Goal: Information Seeking & Learning: Understand process/instructions

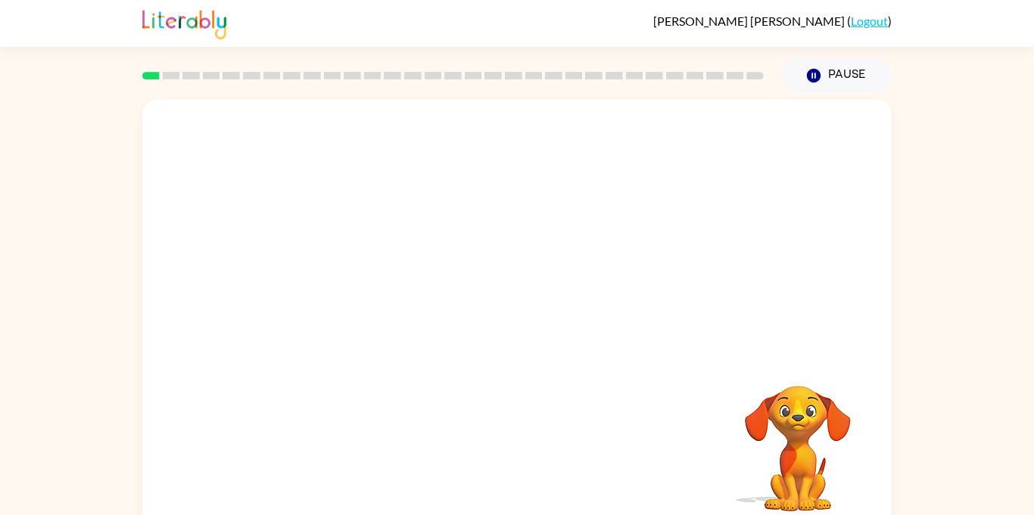
scroll to position [17, 0]
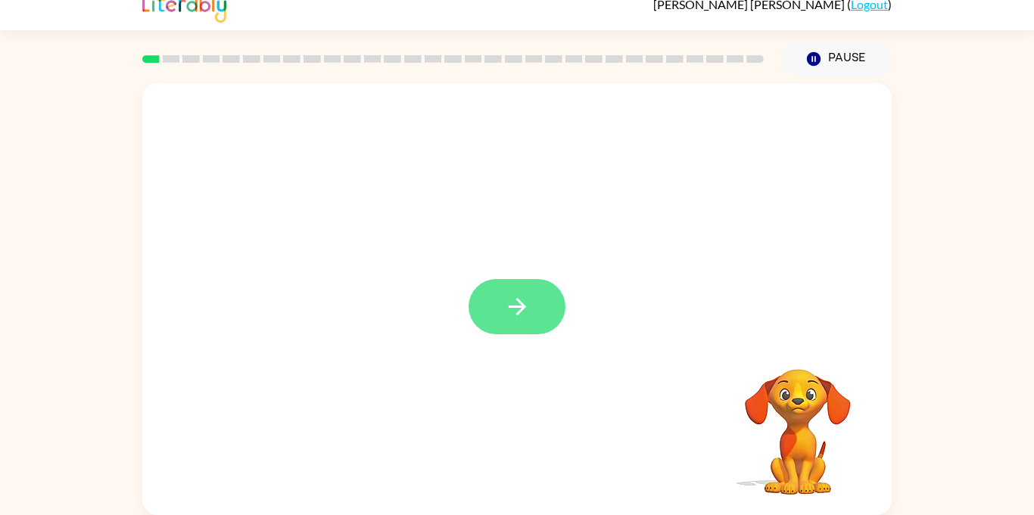
click at [543, 309] on button "button" at bounding box center [516, 306] width 97 height 55
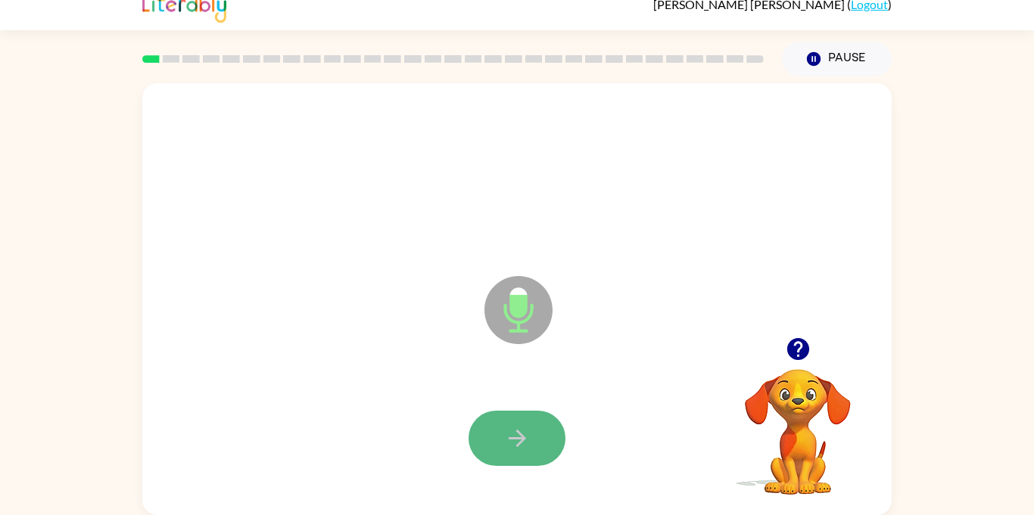
click at [549, 426] on button "button" at bounding box center [516, 438] width 97 height 55
click at [530, 433] on icon "button" at bounding box center [517, 438] width 26 height 26
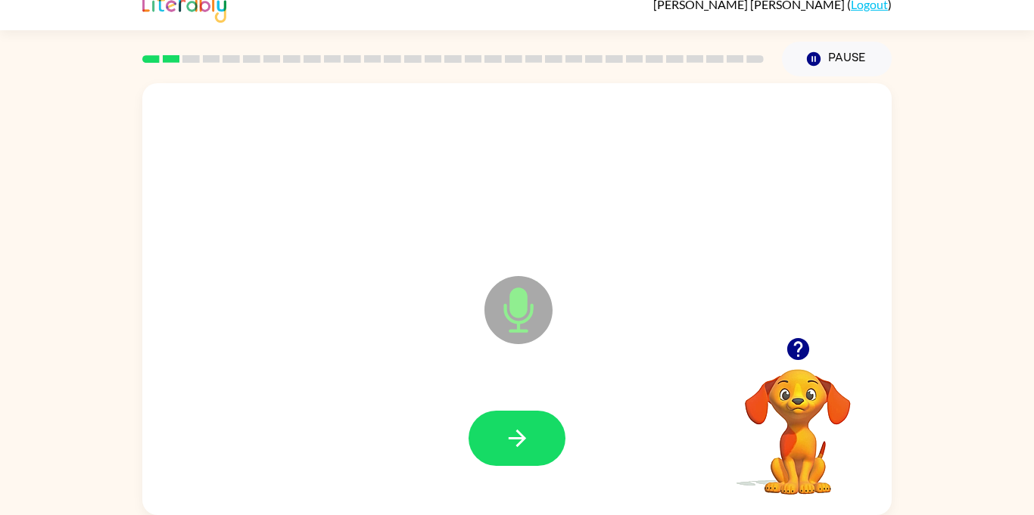
click at [530, 433] on icon "button" at bounding box center [517, 438] width 26 height 26
click at [799, 376] on video "Your browser must support playing .mp4 files to use Literably. Please try using…" at bounding box center [797, 421] width 151 height 151
click at [796, 369] on video "Your browser must support playing .mp4 files to use Literably. Please try using…" at bounding box center [797, 421] width 151 height 151
click at [804, 346] on icon "button" at bounding box center [797, 349] width 22 height 22
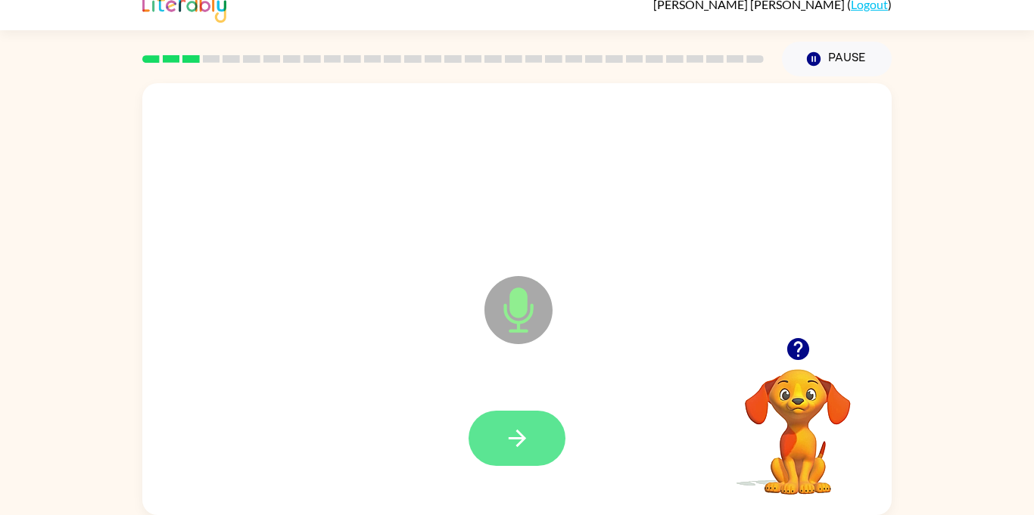
click at [521, 446] on icon "button" at bounding box center [517, 438] width 26 height 26
click at [527, 452] on button "button" at bounding box center [516, 438] width 97 height 55
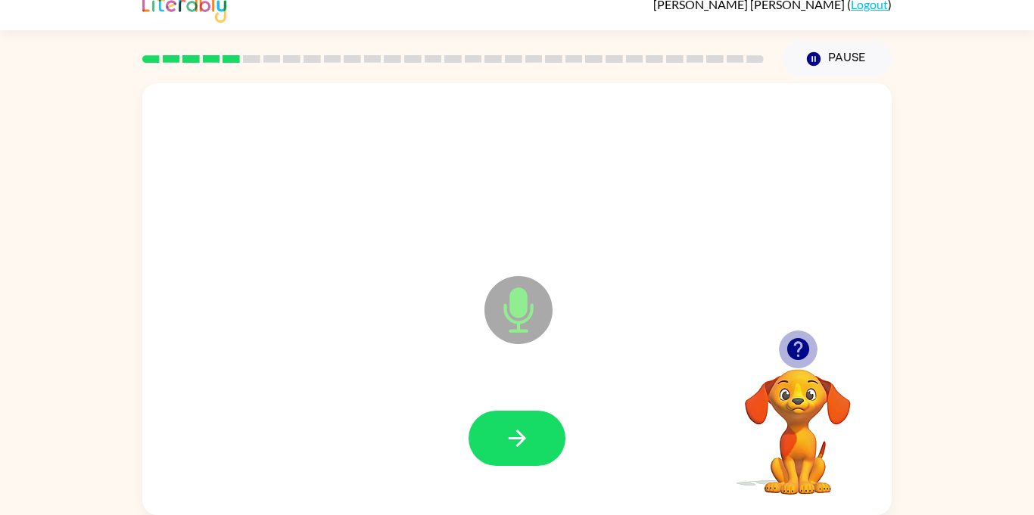
click at [798, 347] on icon "button" at bounding box center [797, 349] width 22 height 22
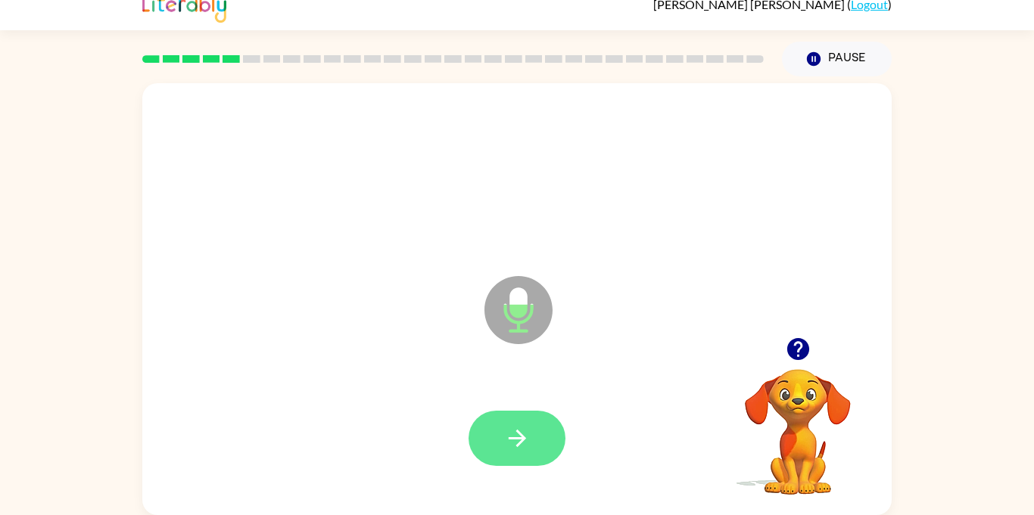
click at [500, 434] on button "button" at bounding box center [516, 438] width 97 height 55
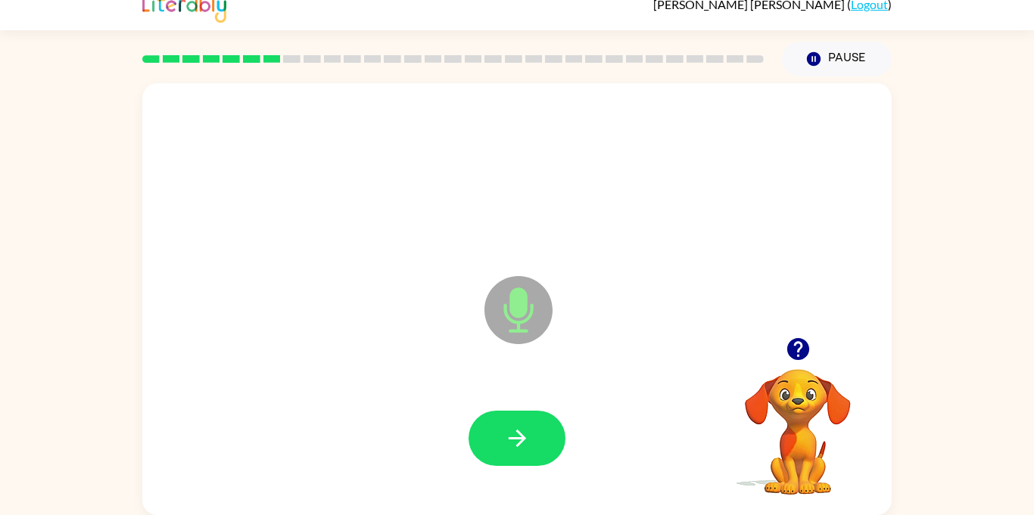
click at [500, 434] on button "button" at bounding box center [516, 438] width 97 height 55
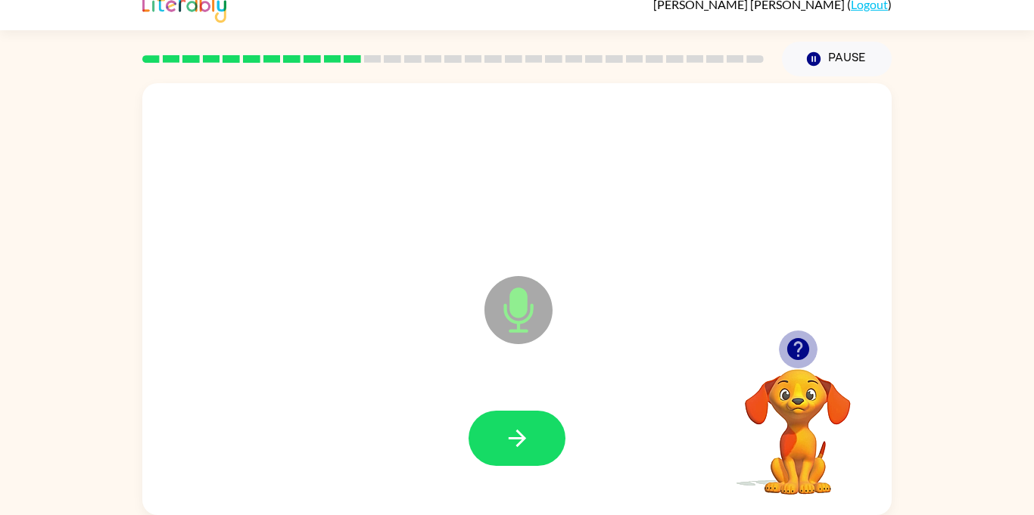
click at [805, 344] on icon "button" at bounding box center [797, 349] width 22 height 22
click at [541, 441] on button "button" at bounding box center [516, 438] width 97 height 55
click at [792, 363] on button "button" at bounding box center [798, 349] width 39 height 39
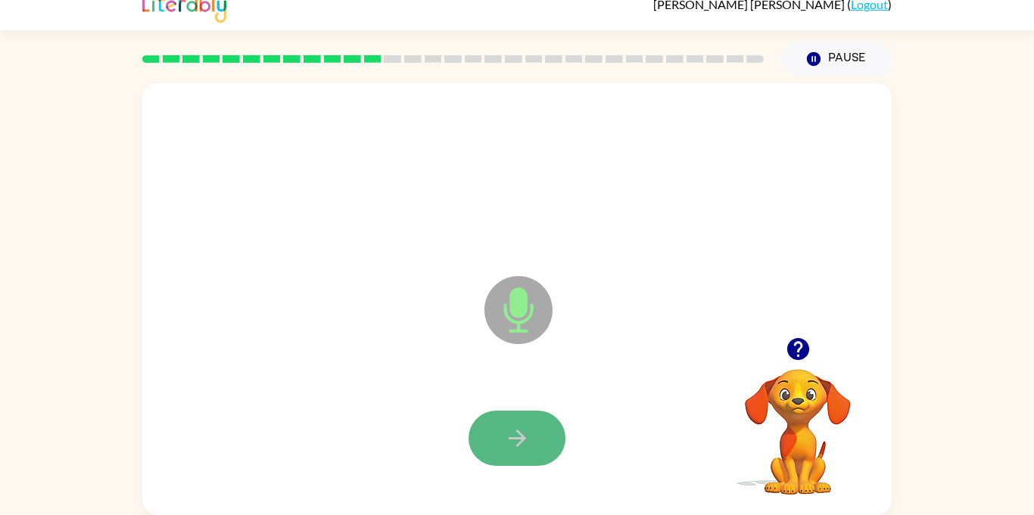
click at [545, 446] on button "button" at bounding box center [516, 438] width 97 height 55
click at [795, 352] on icon "button" at bounding box center [797, 349] width 22 height 22
click at [511, 446] on icon "button" at bounding box center [517, 438] width 26 height 26
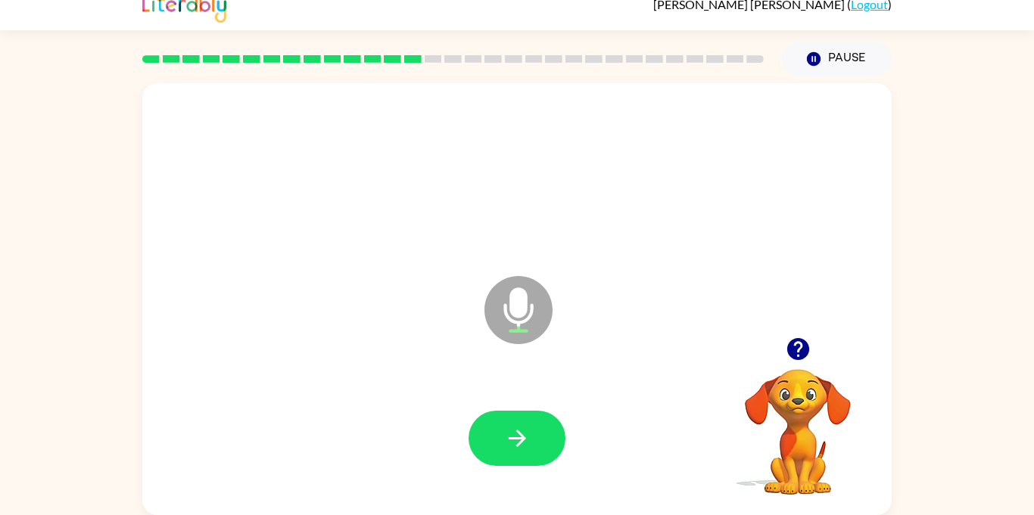
click at [511, 446] on icon "button" at bounding box center [517, 438] width 26 height 26
click at [799, 359] on icon "button" at bounding box center [797, 349] width 22 height 22
click at [547, 449] on button "button" at bounding box center [516, 438] width 97 height 55
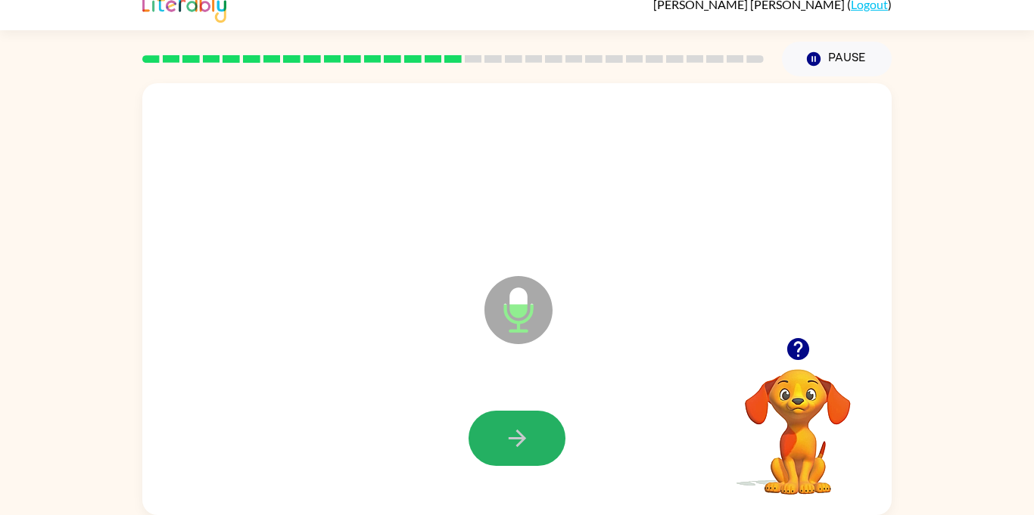
click at [547, 449] on button "button" at bounding box center [516, 438] width 97 height 55
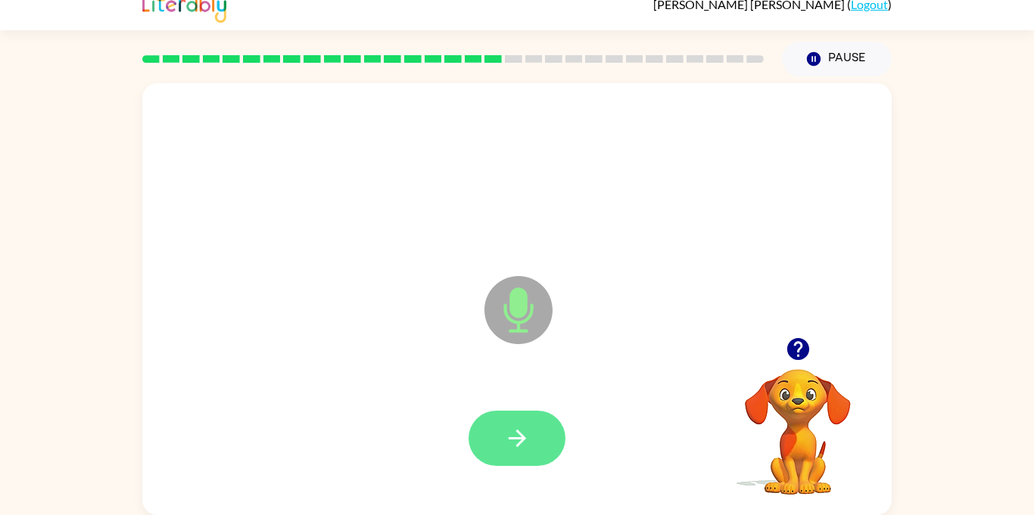
click at [526, 446] on icon "button" at bounding box center [517, 438] width 26 height 26
click at [811, 391] on video "Your browser must support playing .mp4 files to use Literably. Please try using…" at bounding box center [797, 421] width 151 height 151
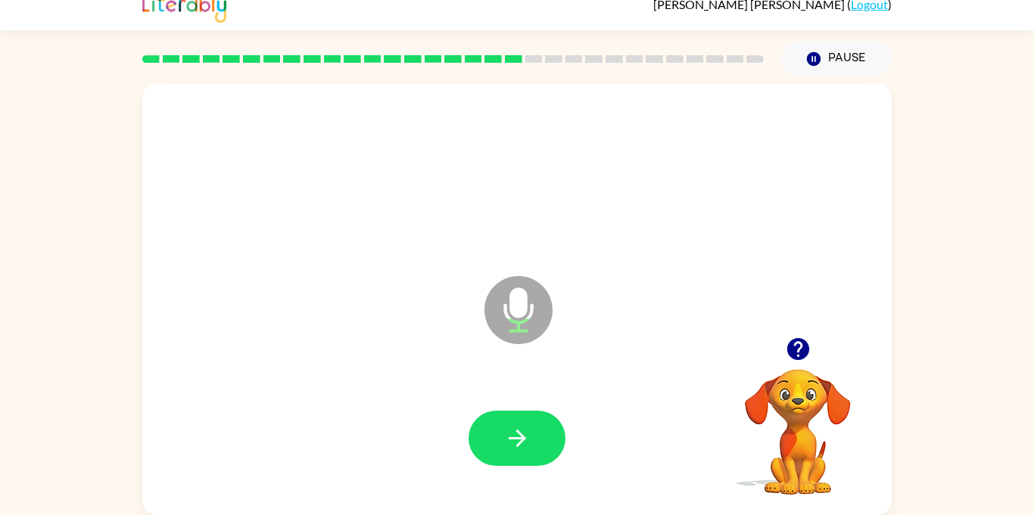
click at [794, 350] on icon "button" at bounding box center [797, 349] width 22 height 22
click at [554, 439] on button "button" at bounding box center [516, 438] width 97 height 55
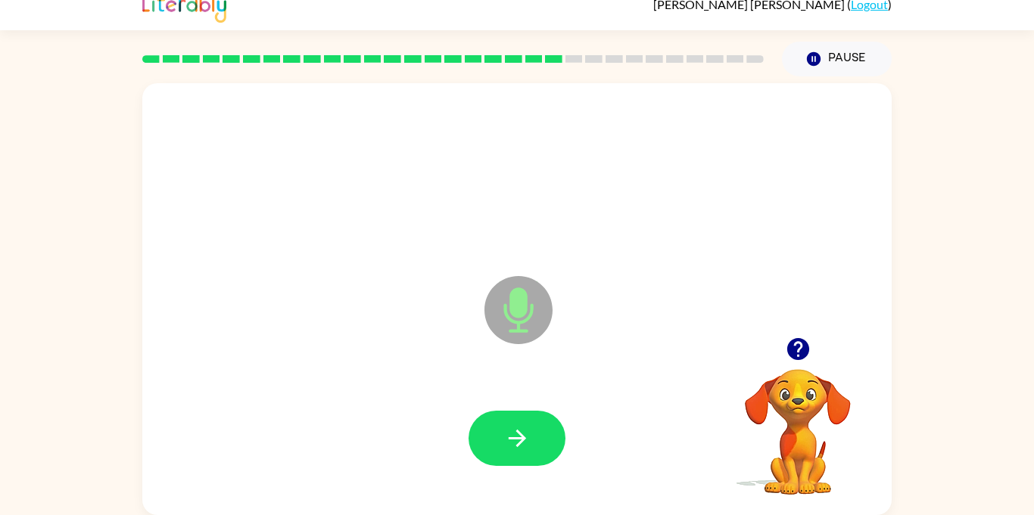
click at [554, 439] on button "button" at bounding box center [516, 438] width 97 height 55
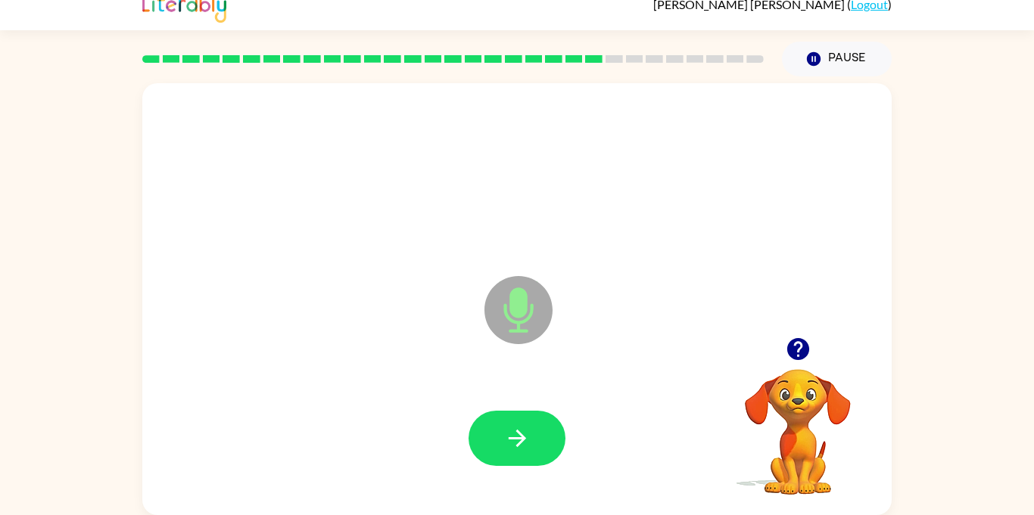
click at [554, 439] on button "button" at bounding box center [516, 438] width 97 height 55
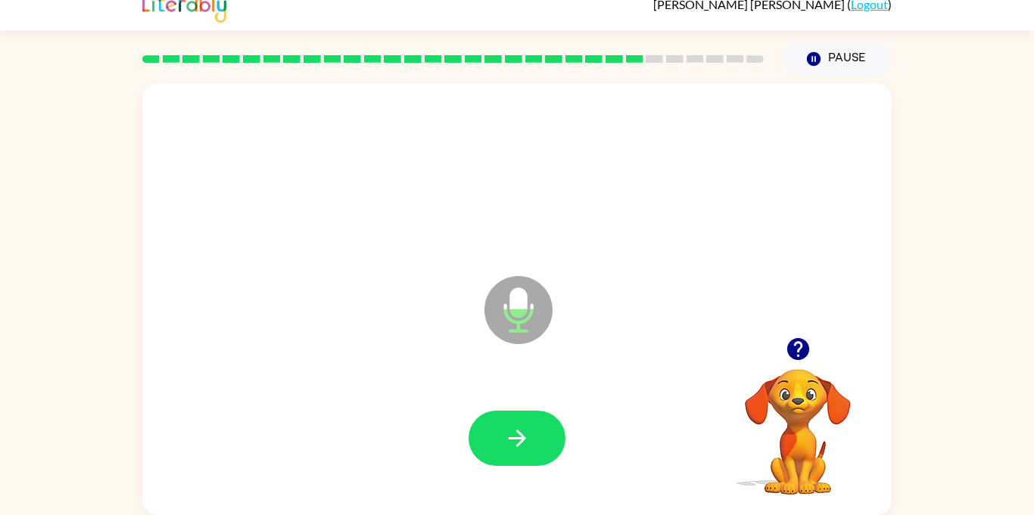
click at [554, 439] on button "button" at bounding box center [516, 438] width 97 height 55
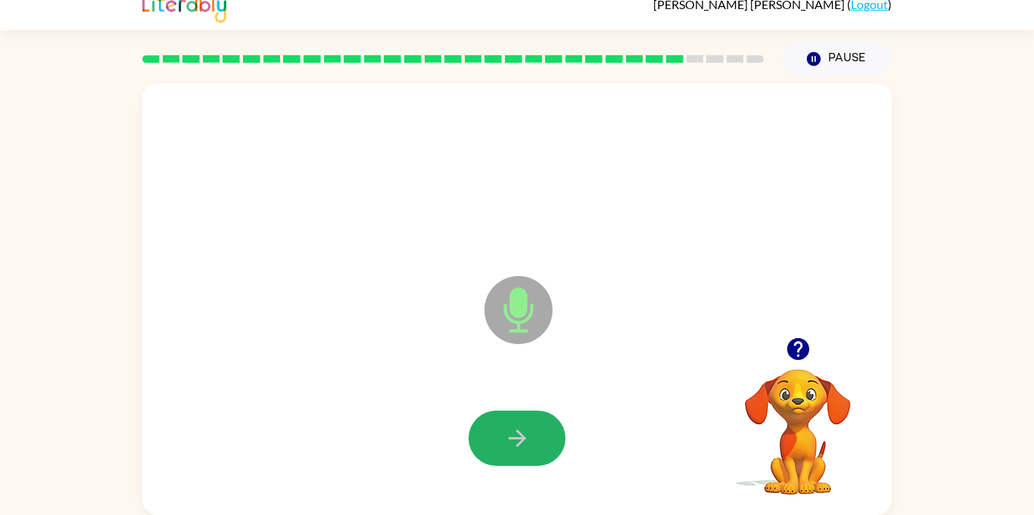
click at [554, 439] on button "button" at bounding box center [516, 438] width 97 height 55
click at [518, 436] on icon "button" at bounding box center [517, 438] width 26 height 26
click at [520, 436] on icon "button" at bounding box center [517, 438] width 26 height 26
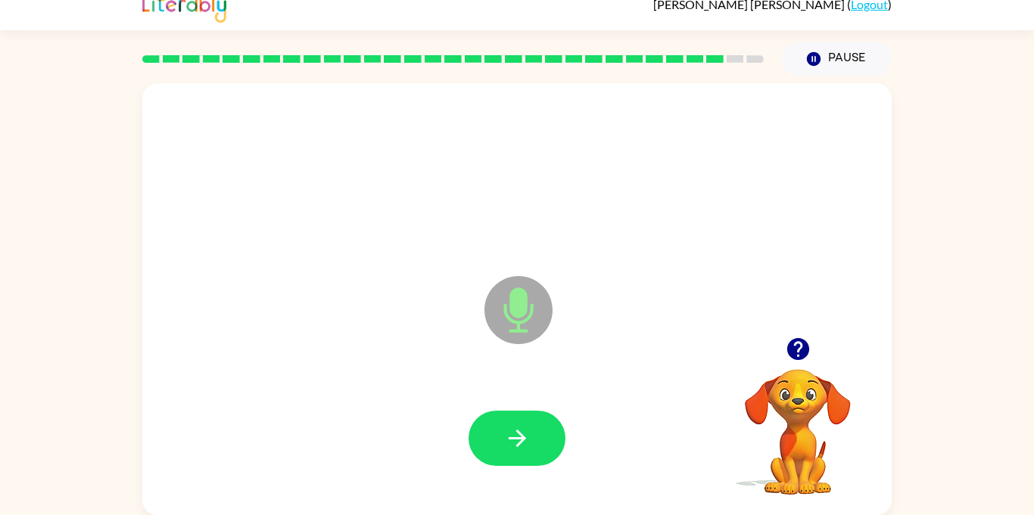
click at [520, 436] on icon "button" at bounding box center [517, 438] width 26 height 26
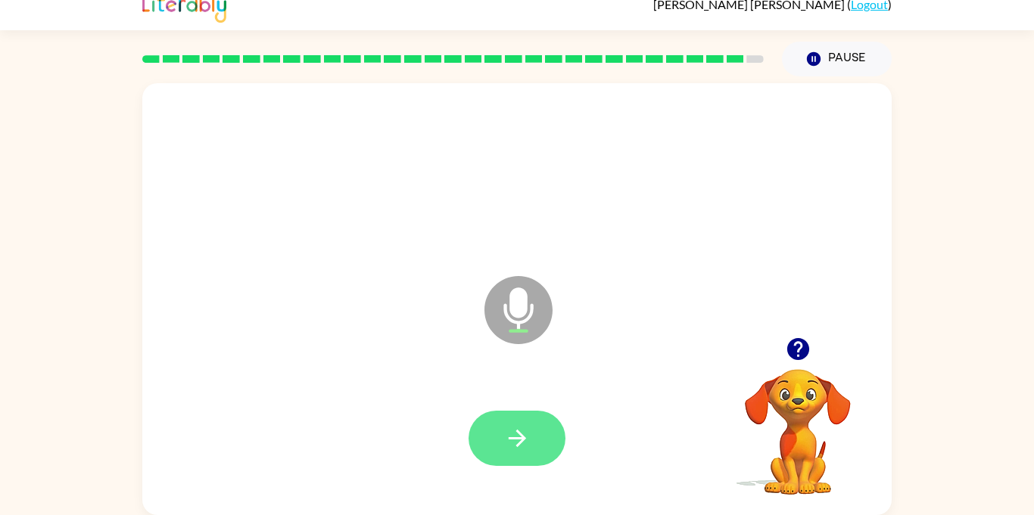
click at [515, 433] on icon "button" at bounding box center [517, 438] width 26 height 26
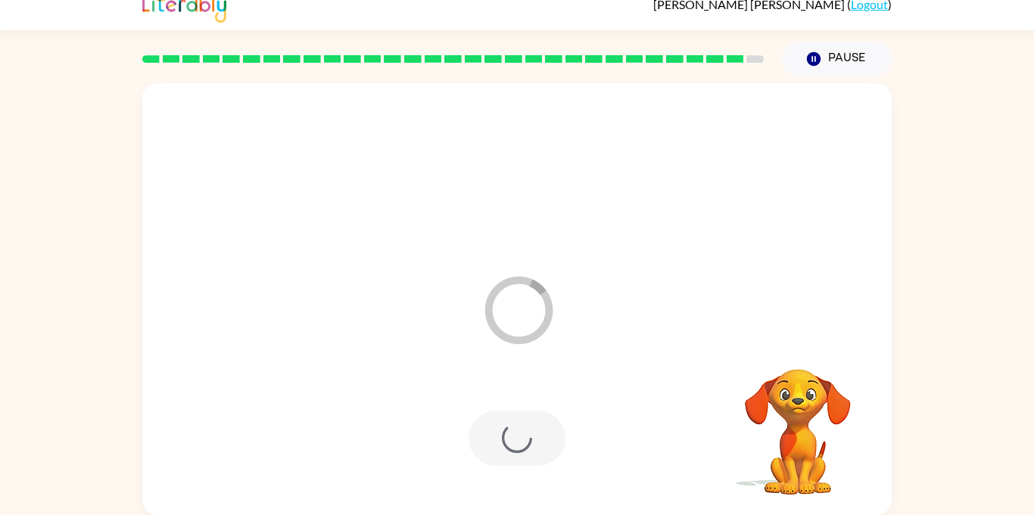
scroll to position [0, 0]
